Goal: Task Accomplishment & Management: Complete application form

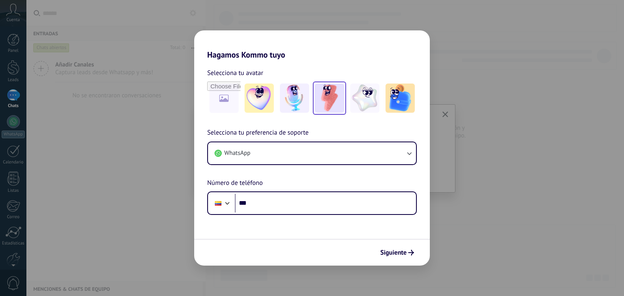
click at [318, 105] on img at bounding box center [329, 98] width 29 height 29
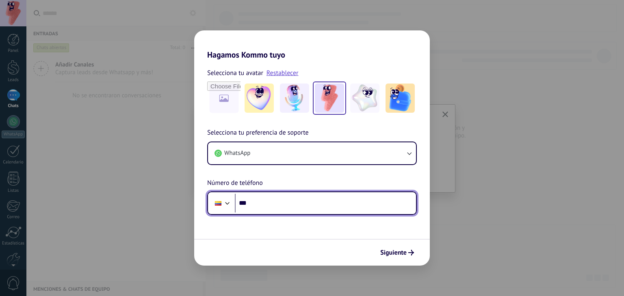
click at [274, 204] on input "***" at bounding box center [325, 203] width 181 height 19
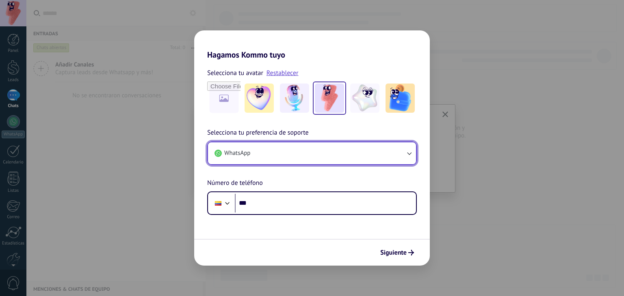
click at [287, 142] on button "WhatsApp" at bounding box center [312, 153] width 208 height 22
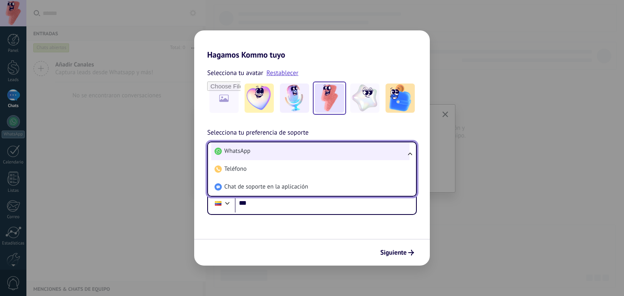
click at [263, 149] on li "WhatsApp" at bounding box center [310, 151] width 198 height 18
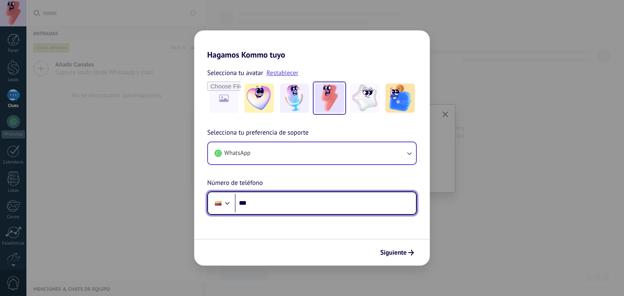
click at [269, 202] on input "***" at bounding box center [325, 203] width 181 height 19
type input "**********"
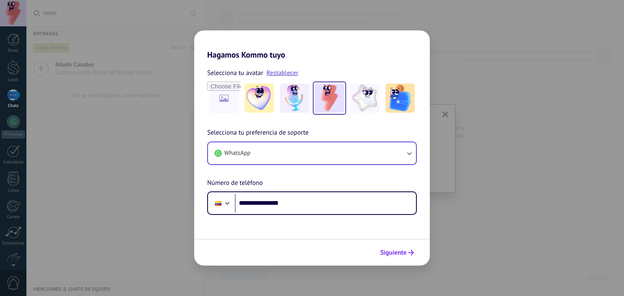
click at [401, 257] on button "Siguiente" at bounding box center [396, 253] width 41 height 14
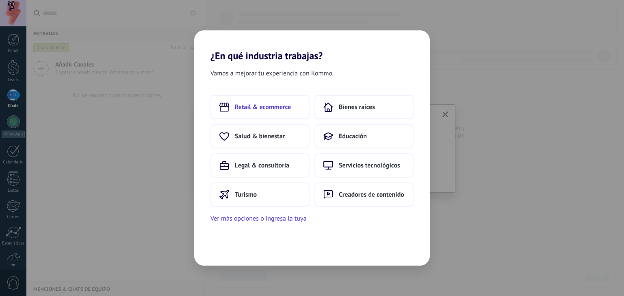
click at [267, 107] on span "Retail & ecommerce" at bounding box center [263, 107] width 56 height 8
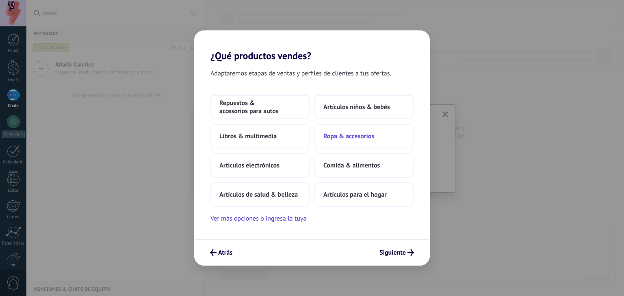
click at [361, 139] on span "Ropa & accesorios" at bounding box center [348, 136] width 51 height 8
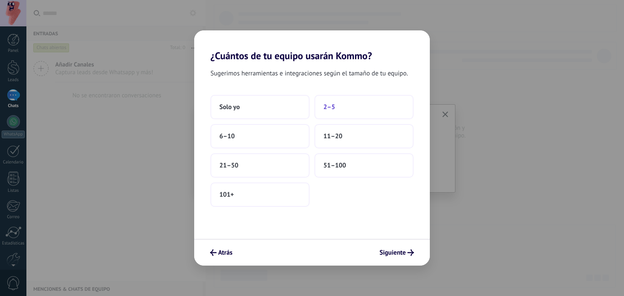
click at [335, 111] on button "2–5" at bounding box center [363, 107] width 99 height 24
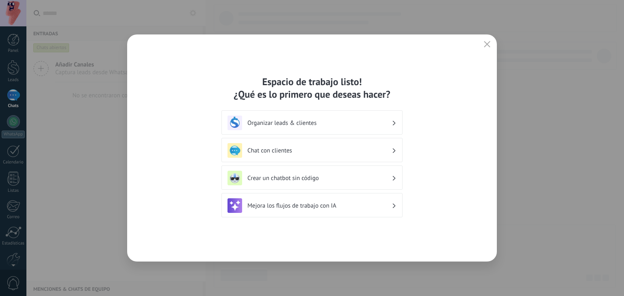
click at [393, 121] on icon at bounding box center [394, 123] width 3 height 5
click at [394, 119] on div "Organizar leads & clientes" at bounding box center [311, 123] width 169 height 15
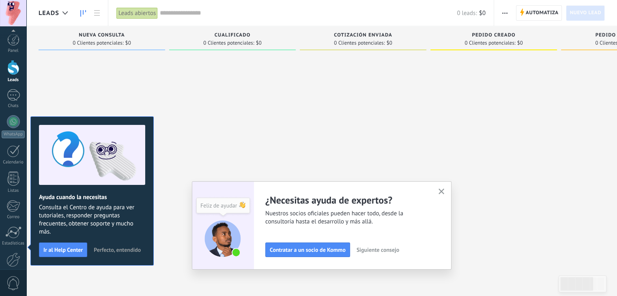
scroll to position [41, 0]
click at [444, 190] on icon "button" at bounding box center [442, 192] width 6 height 6
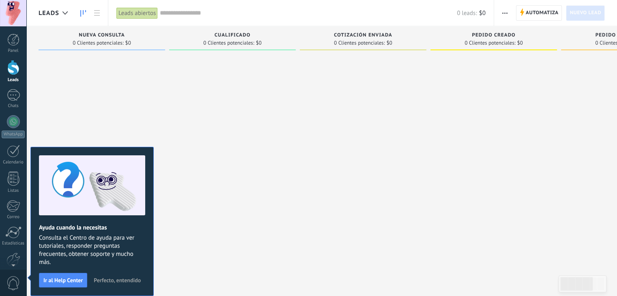
scroll to position [14, 0]
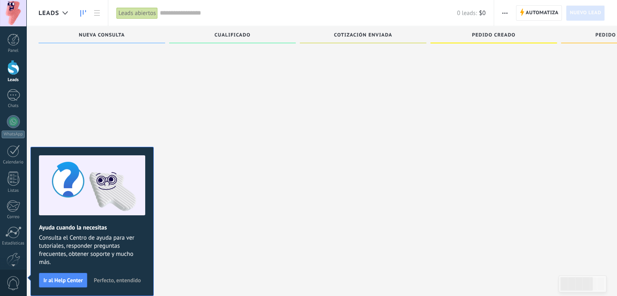
click at [104, 37] on span "Nueva consulta" at bounding box center [102, 35] width 46 height 6
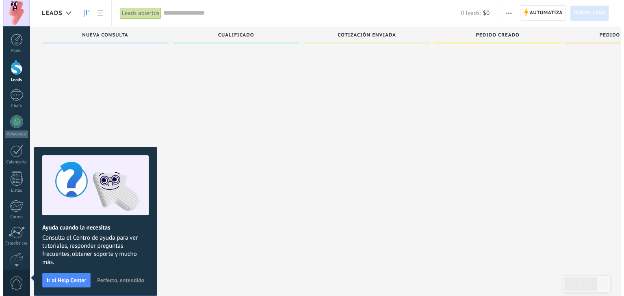
scroll to position [0, 0]
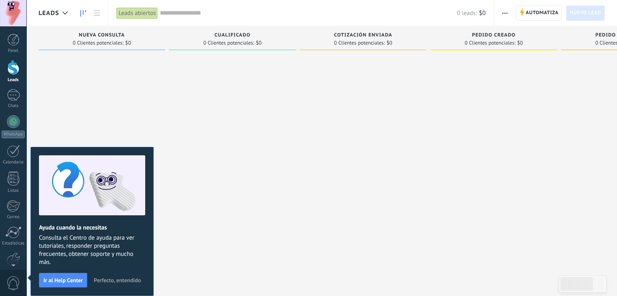
click at [140, 9] on div "Leads abiertos" at bounding box center [137, 13] width 41 height 12
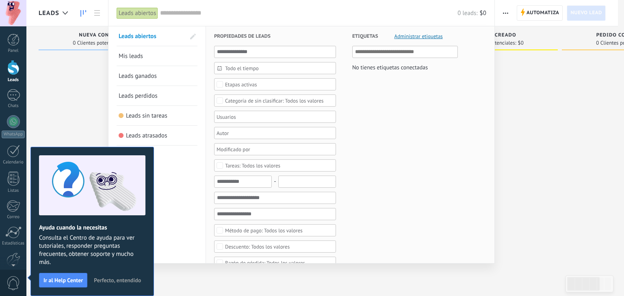
click at [74, 91] on div at bounding box center [312, 148] width 624 height 296
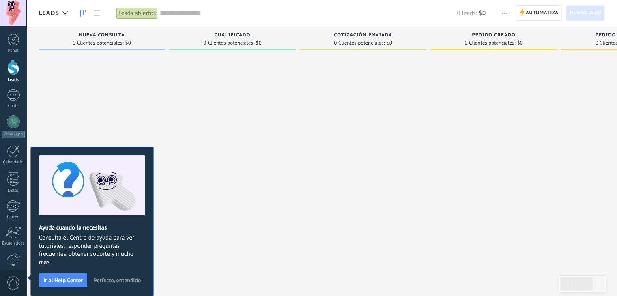
click at [211, 243] on div at bounding box center [232, 149] width 127 height 190
click at [480, 12] on span "$0" at bounding box center [482, 13] width 6 height 8
click at [103, 15] on link at bounding box center [97, 13] width 14 height 16
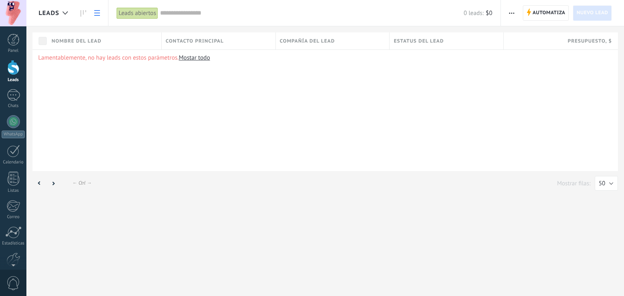
click at [199, 112] on div "Lamentablemente, no hay leads con estos parámetros. [GEOGRAPHIC_DATA] todo" at bounding box center [324, 111] width 585 height 122
click at [60, 9] on div at bounding box center [64, 13] width 13 height 16
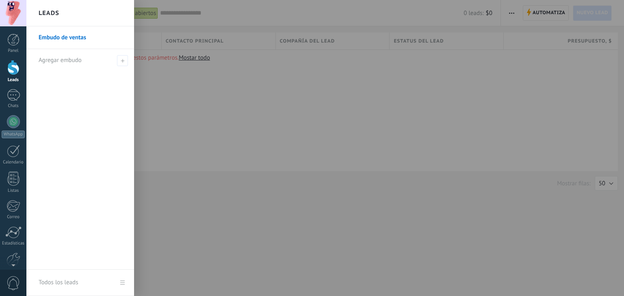
click at [367, 116] on div at bounding box center [338, 148] width 624 height 296
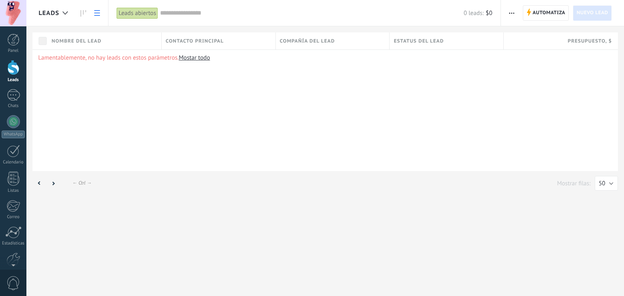
click at [580, 16] on span "Nuevo lead" at bounding box center [592, 13] width 32 height 15
click at [95, 8] on link at bounding box center [97, 13] width 14 height 16
click at [14, 104] on div "Chats" at bounding box center [14, 106] width 24 height 5
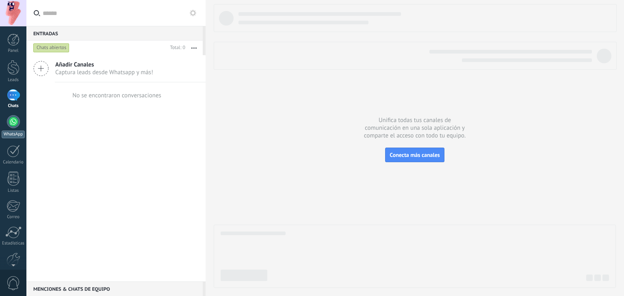
click at [15, 124] on div at bounding box center [13, 121] width 13 height 13
